Goal: Use online tool/utility: Utilize a website feature to perform a specific function

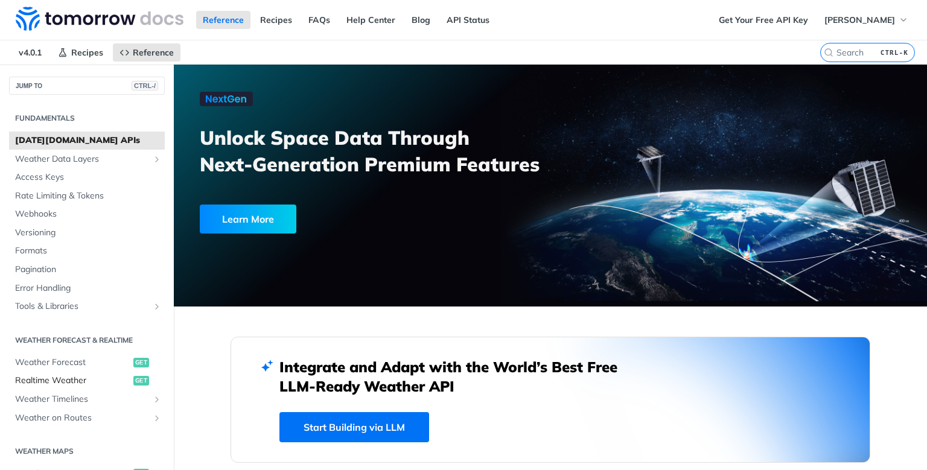
scroll to position [43, 0]
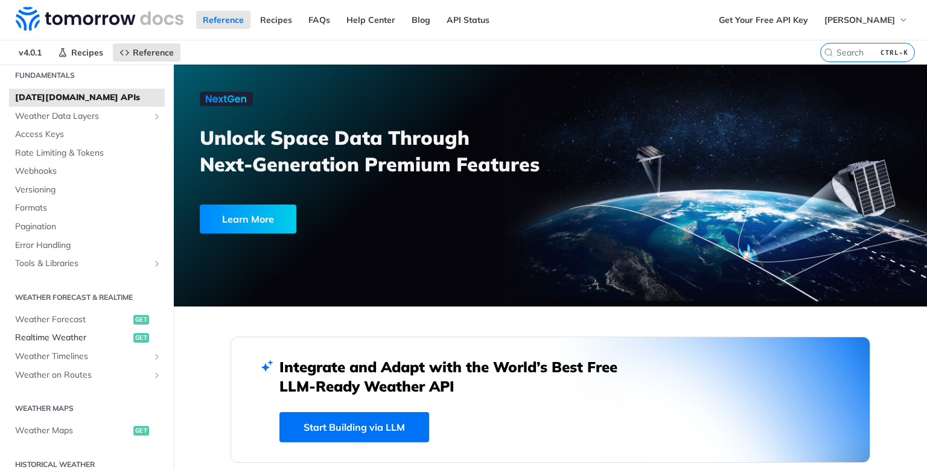
click at [80, 331] on link "Realtime Weather get" at bounding box center [87, 338] width 156 height 18
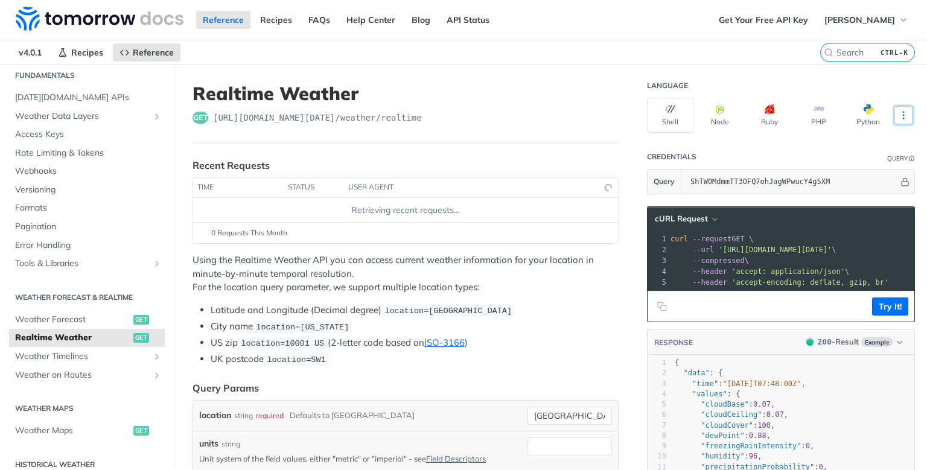
click at [906, 113] on icon "More ellipsis" at bounding box center [903, 115] width 11 height 11
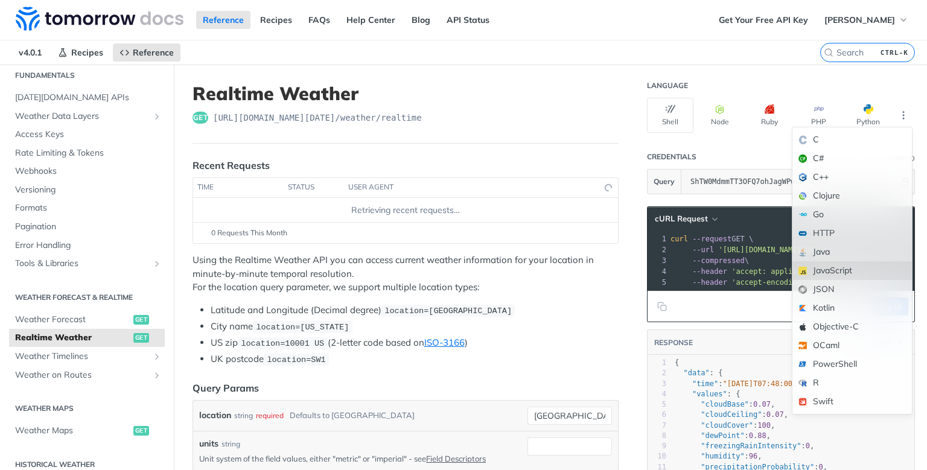
click at [839, 264] on div "JavaScript" at bounding box center [851, 270] width 119 height 19
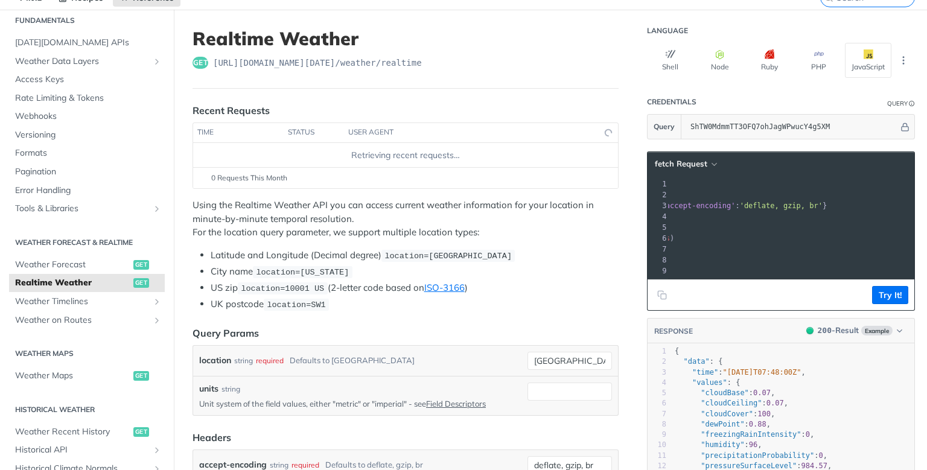
drag, startPoint x: 733, startPoint y: 239, endPoint x: 764, endPoint y: 241, distance: 30.9
click at [763, 241] on pre "fetch ( 'https://api.tomorrow.io/v4/weather/realtime?location=toronto&apikey=Sh…" at bounding box center [730, 238] width 474 height 11
click at [635, 238] on span "'[URL][DOMAIN_NAME][DATE]'" at bounding box center [577, 238] width 113 height 8
drag, startPoint x: 578, startPoint y: 361, endPoint x: 523, endPoint y: 372, distance: 56.1
click at [527, 370] on input "[GEOGRAPHIC_DATA]" at bounding box center [569, 361] width 84 height 18
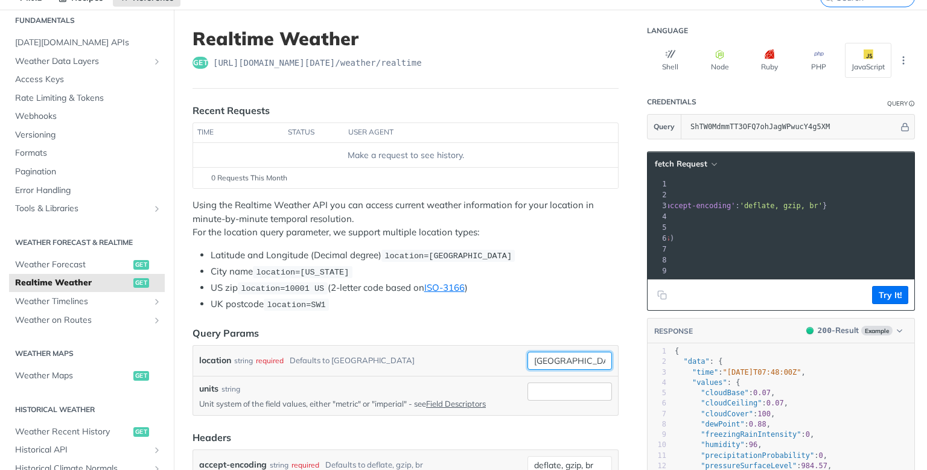
type input "t"
type input "13.7654, 85.4356"
click at [881, 295] on button "Try It!" at bounding box center [890, 295] width 36 height 18
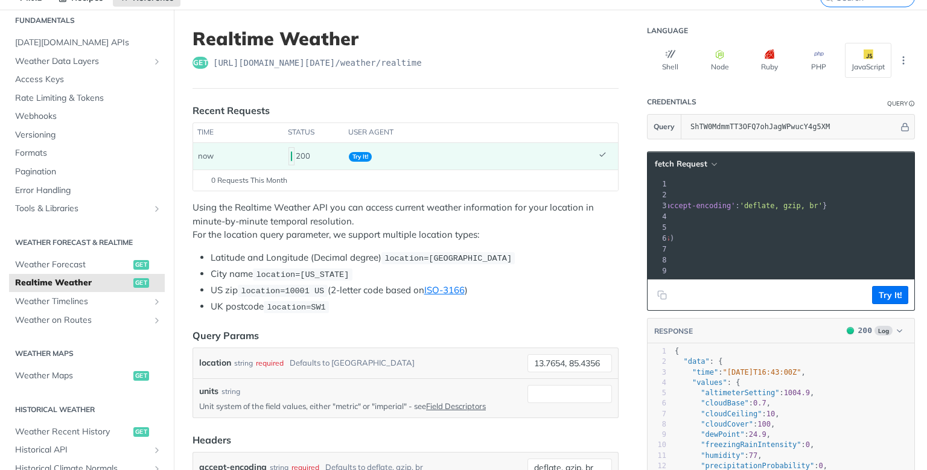
drag, startPoint x: 735, startPoint y: 241, endPoint x: 788, endPoint y: 238, distance: 52.5
click at [635, 238] on span "'https://api.tomorrow.io/v4/weather/realtime?location=13.7654%2C%2085.4356&apik…" at bounding box center [577, 238] width 113 height 8
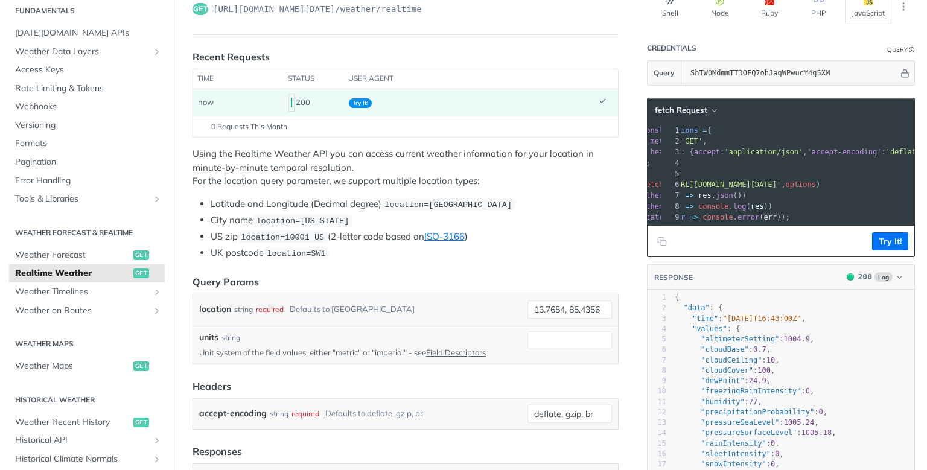
scroll to position [0, 27]
click at [706, 112] on button "fetch Request" at bounding box center [685, 110] width 70 height 12
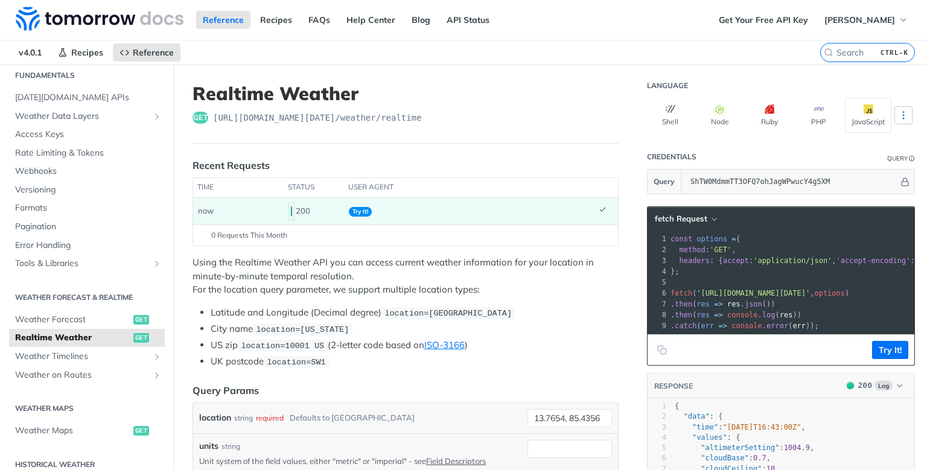
click at [906, 114] on icon "More ellipsis" at bounding box center [903, 115] width 11 height 11
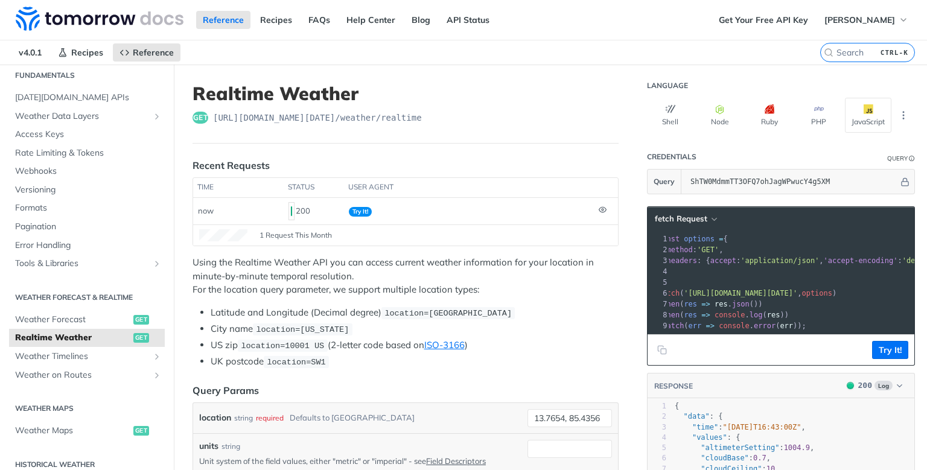
scroll to position [0, 13]
click at [906, 121] on button "More Languages" at bounding box center [903, 115] width 18 height 18
click at [677, 124] on button "Shell" at bounding box center [670, 115] width 46 height 35
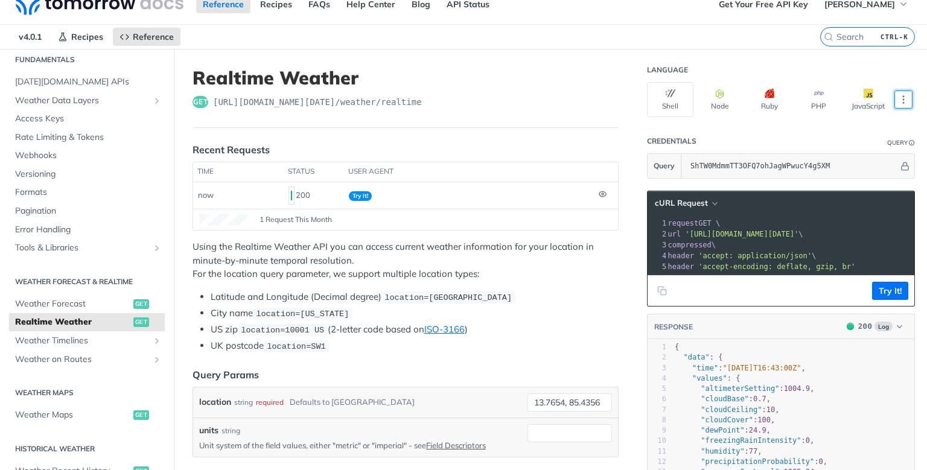
scroll to position [0, 67]
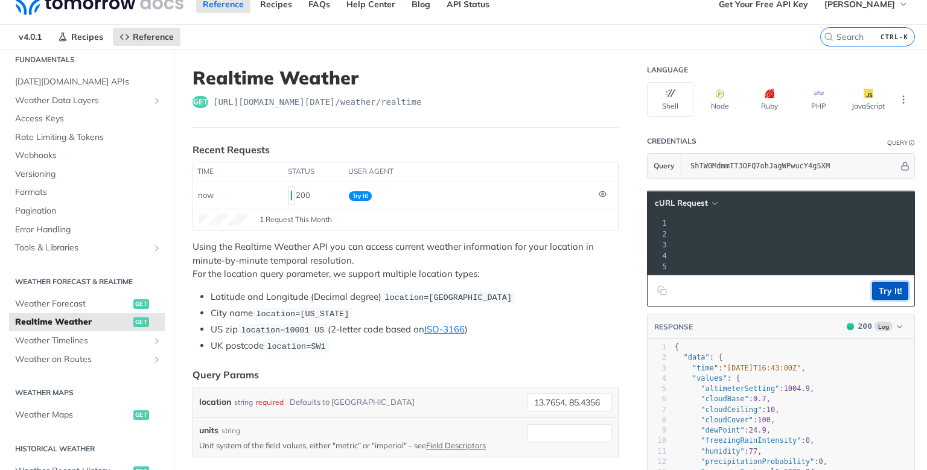
click at [894, 290] on button "Try It!" at bounding box center [890, 291] width 36 height 18
click at [659, 290] on icon "Copy to clipboard" at bounding box center [662, 291] width 10 height 10
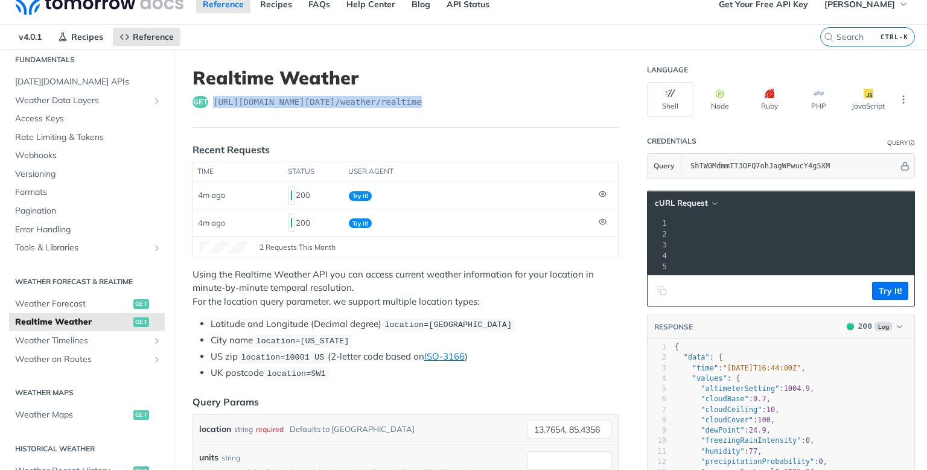
drag, startPoint x: 214, startPoint y: 100, endPoint x: 416, endPoint y: 102, distance: 202.1
click at [416, 102] on div "get [URL][DOMAIN_NAME][DATE] /weather/realtime" at bounding box center [405, 102] width 426 height 12
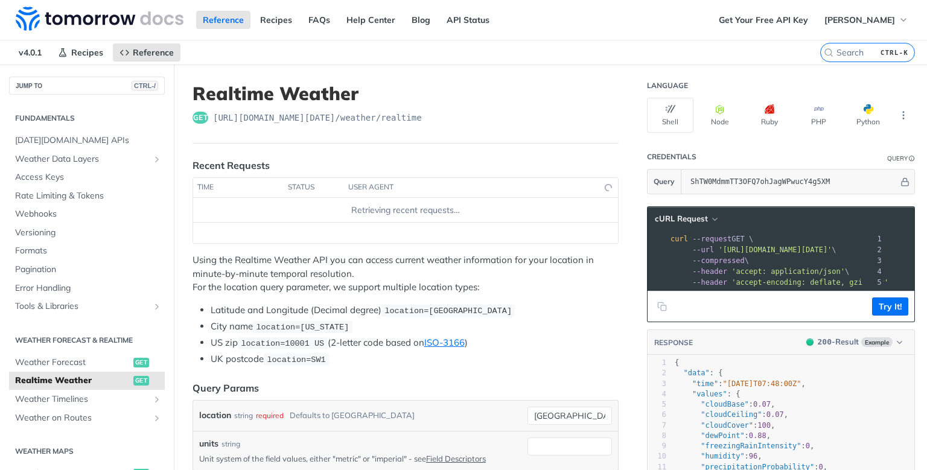
scroll to position [0, 215]
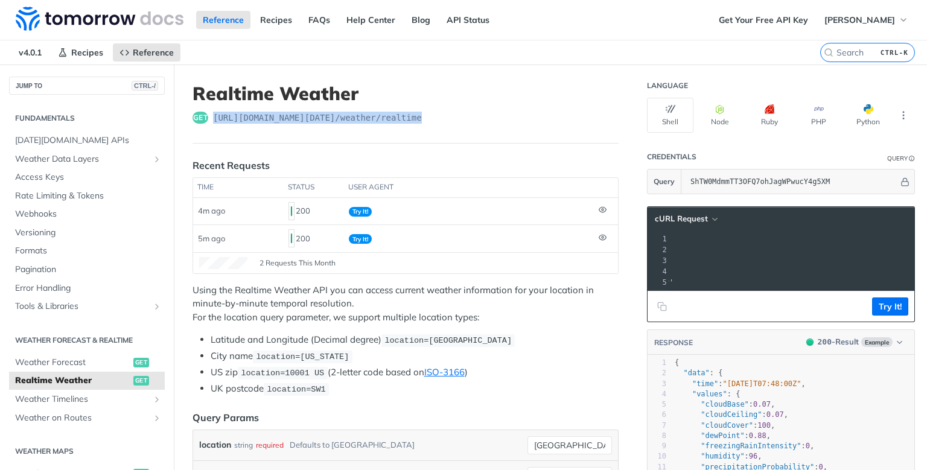
drag, startPoint x: 214, startPoint y: 115, endPoint x: 416, endPoint y: 121, distance: 202.2
click at [416, 121] on div "get [URL][DOMAIN_NAME][DATE] /weather/realtime" at bounding box center [405, 118] width 426 height 12
copy span "[URL][DOMAIN_NAME][DATE] /weather/realtime"
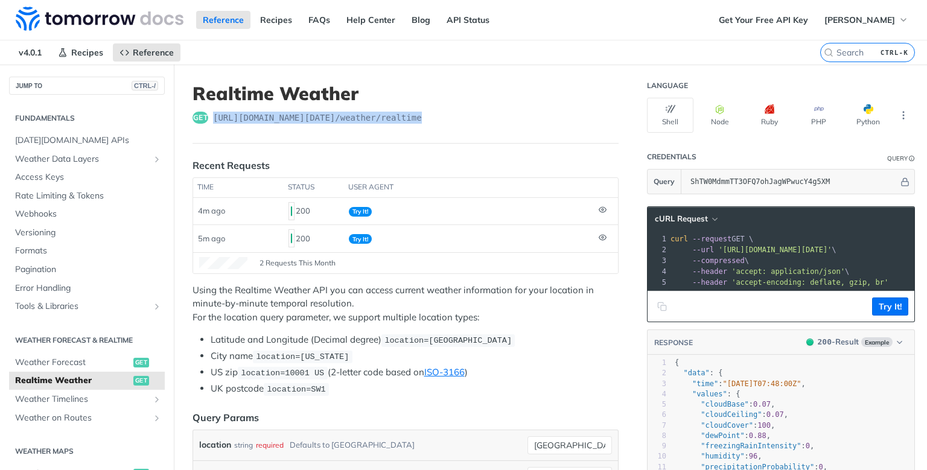
click at [662, 305] on icon "Copy to clipboard" at bounding box center [663, 307] width 5 height 5
copy span "[URL][DOMAIN_NAME][DATE] /weather/realtime"
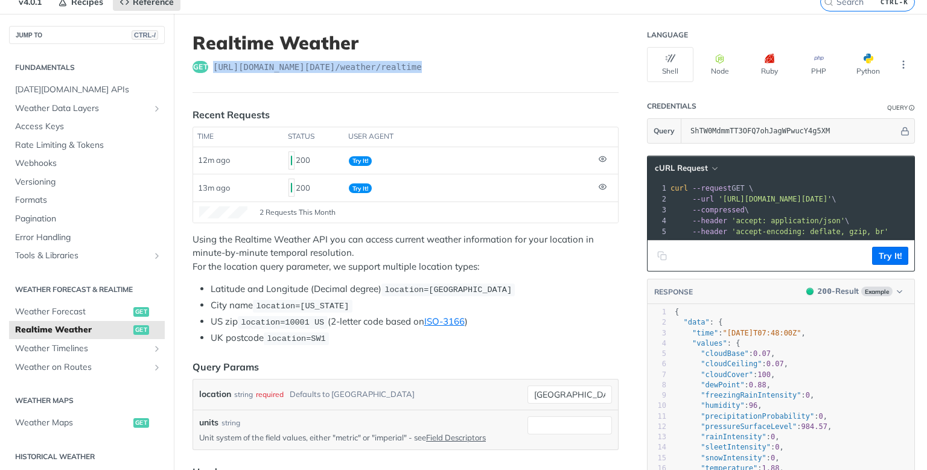
scroll to position [51, 0]
click at [888, 58] on button "Python" at bounding box center [868, 63] width 46 height 35
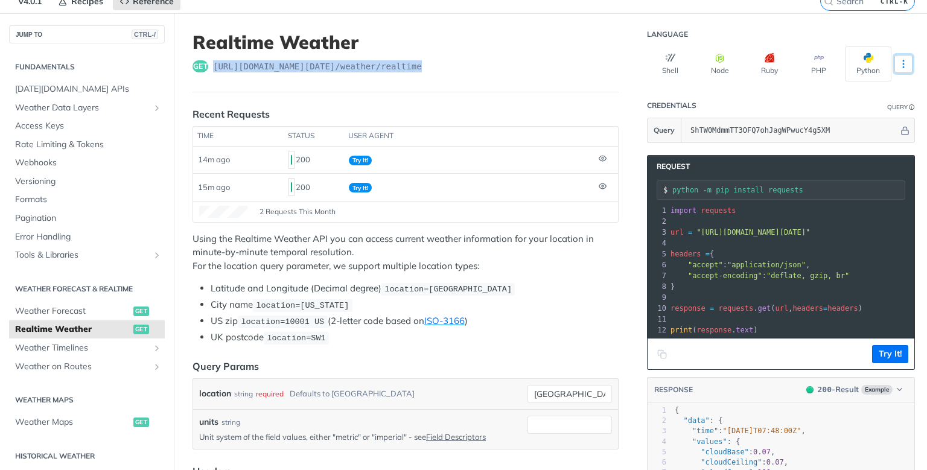
click at [900, 64] on icon "More ellipsis" at bounding box center [903, 64] width 11 height 11
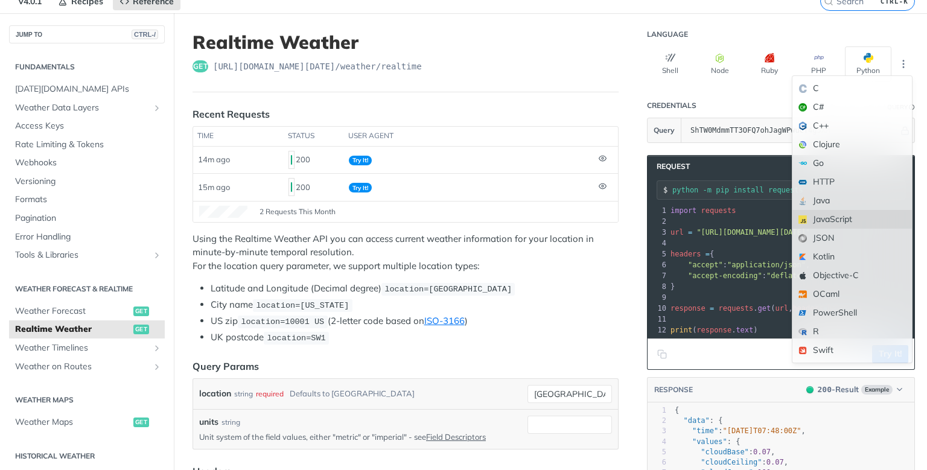
click at [831, 216] on div "JavaScript" at bounding box center [851, 219] width 119 height 19
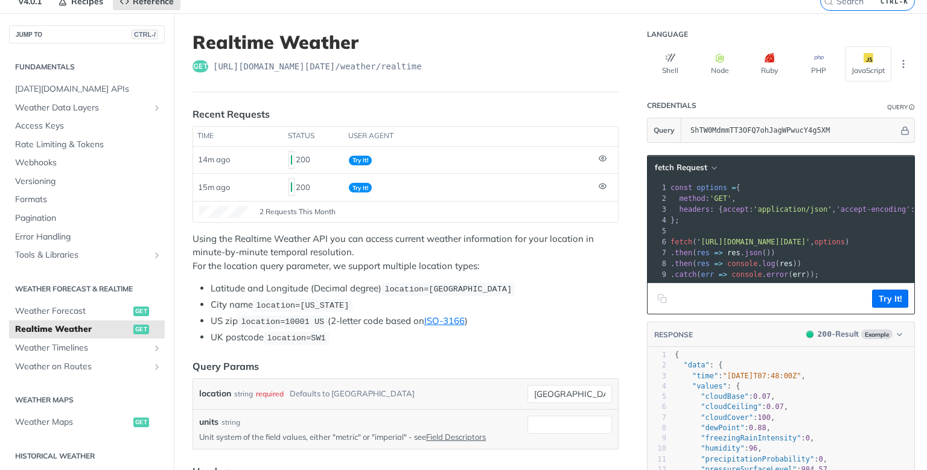
click at [667, 296] on button "Copy to clipboard" at bounding box center [661, 299] width 17 height 18
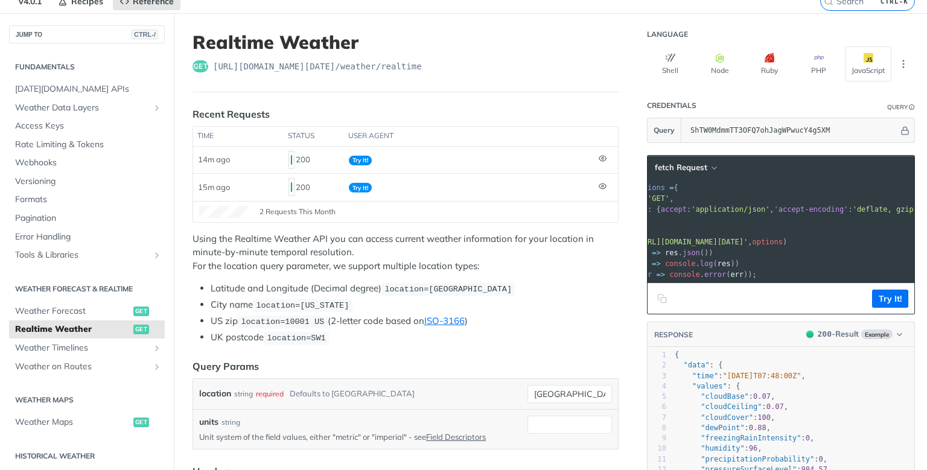
scroll to position [0, 64]
click at [709, 167] on icon "button" at bounding box center [713, 167] width 9 height 9
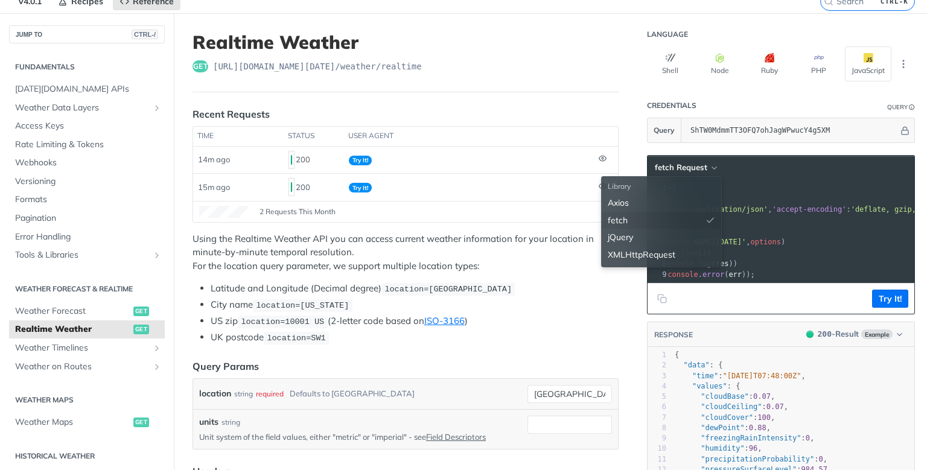
click at [662, 296] on icon "Copy to clipboard" at bounding box center [662, 299] width 10 height 10
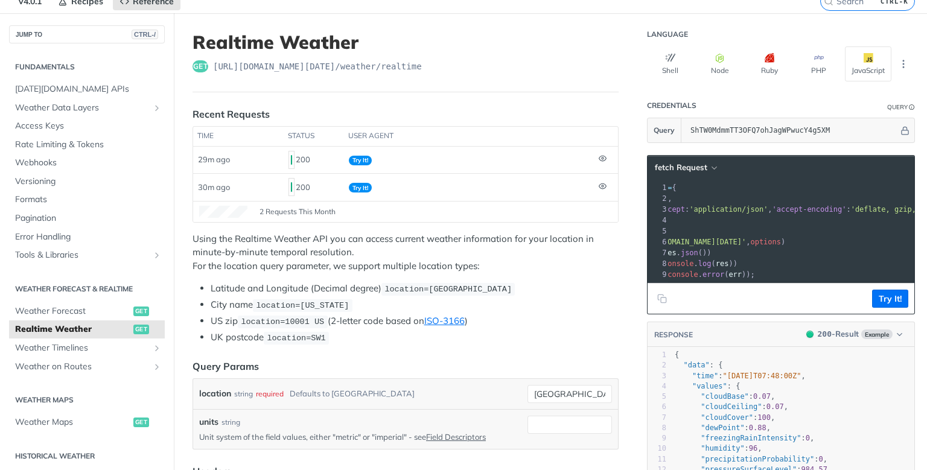
scroll to position [67, 0]
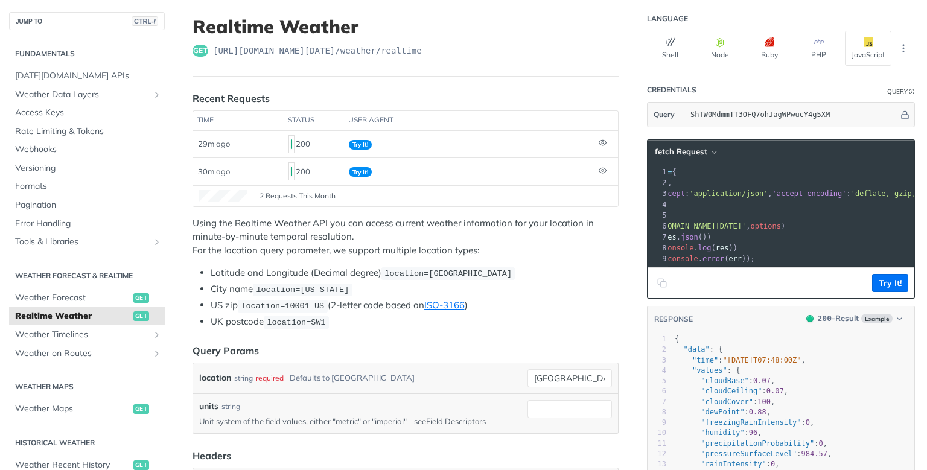
click at [317, 187] on footer "2 Requests This Month" at bounding box center [405, 195] width 425 height 21
drag, startPoint x: 306, startPoint y: 305, endPoint x: 286, endPoint y: 303, distance: 20.6
click at [286, 303] on span "location=10001 US" at bounding box center [282, 306] width 83 height 9
click at [572, 378] on input "[GEOGRAPHIC_DATA]" at bounding box center [569, 378] width 84 height 18
type input "t"
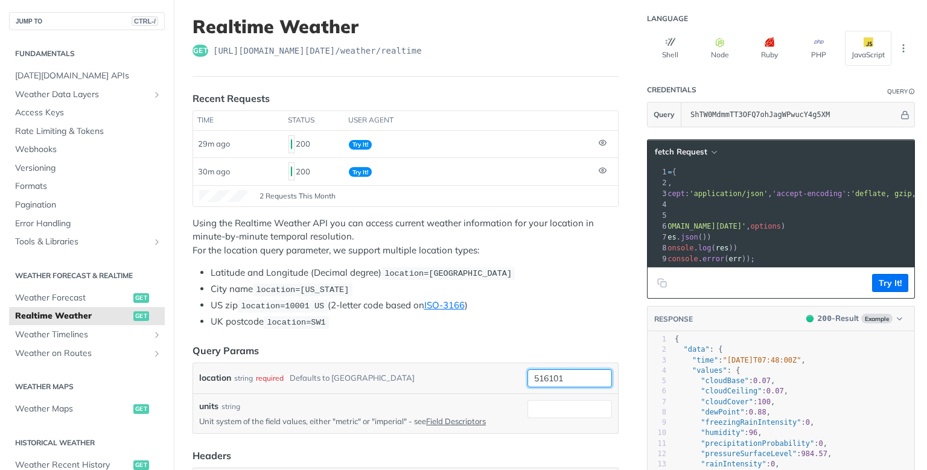
type input "516101"
click at [614, 352] on header "Query Params" at bounding box center [405, 350] width 426 height 14
click at [878, 274] on button "Try It!" at bounding box center [890, 283] width 36 height 18
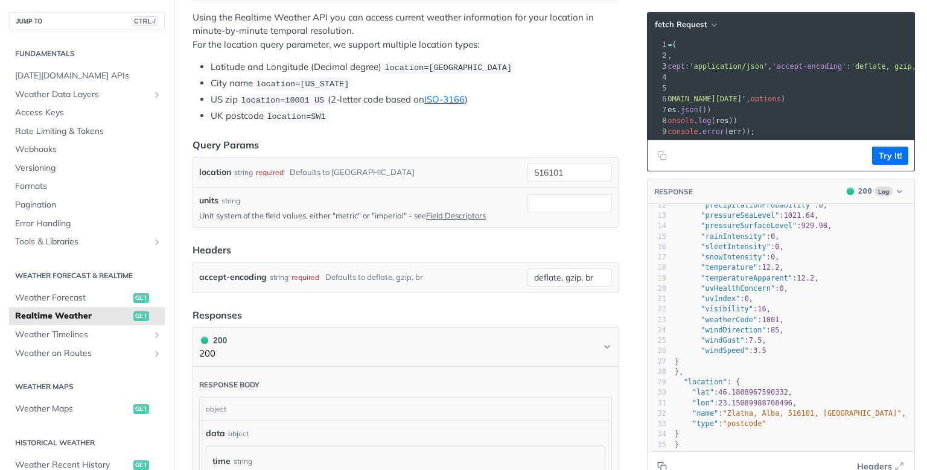
scroll to position [270, 0]
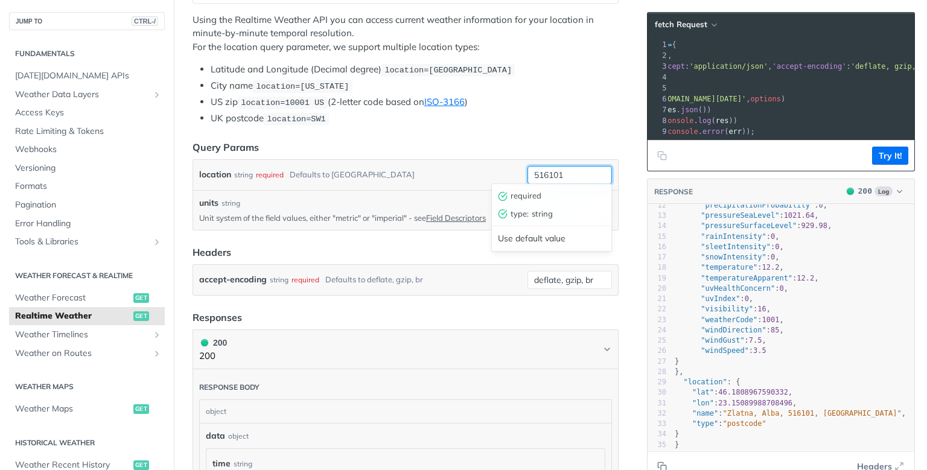
click at [569, 177] on input "516101" at bounding box center [569, 175] width 84 height 18
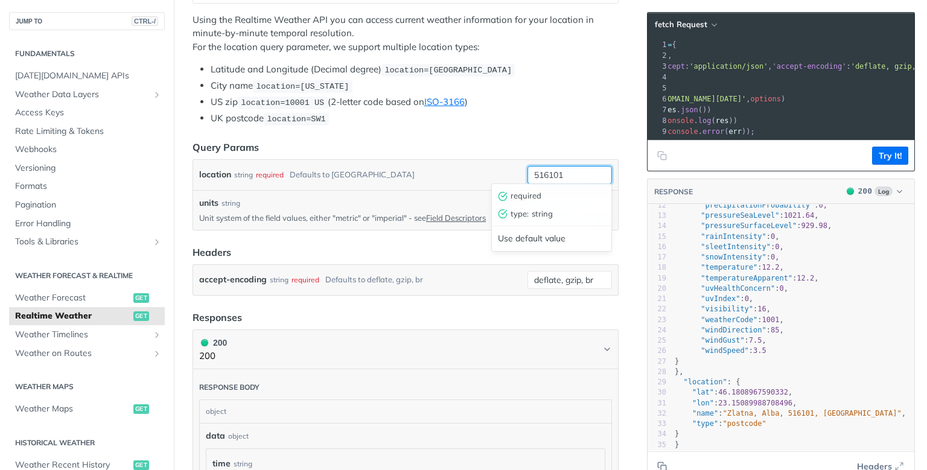
click at [569, 177] on input "516101" at bounding box center [569, 175] width 84 height 18
drag, startPoint x: 427, startPoint y: 66, endPoint x: 506, endPoint y: 71, distance: 79.1
click at [506, 71] on li "Latitude and Longitude (Decimal degree) location=[GEOGRAPHIC_DATA]" at bounding box center [415, 70] width 408 height 14
copy span "42.3478, -71.0466"
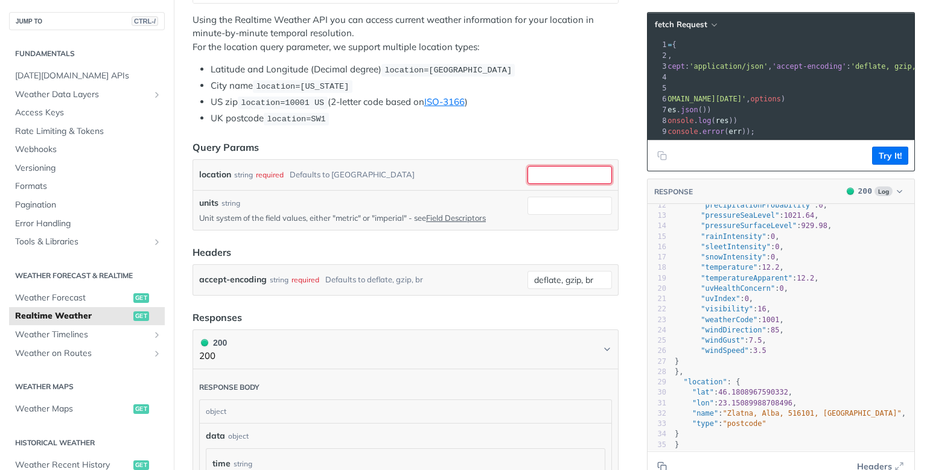
paste input "42.3478, -71.0466"
type input "42.3478, -71.0466"
click at [894, 154] on button "Try It!" at bounding box center [890, 156] width 36 height 18
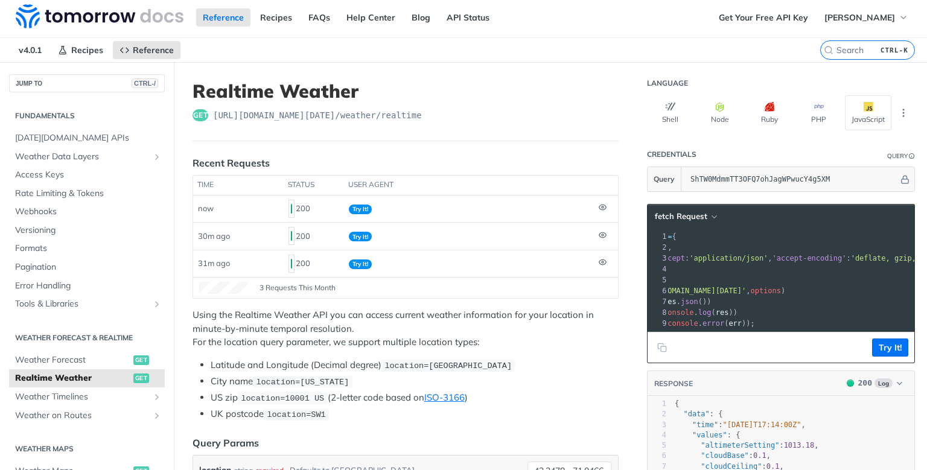
scroll to position [0, 0]
